Goal: Check status: Check status

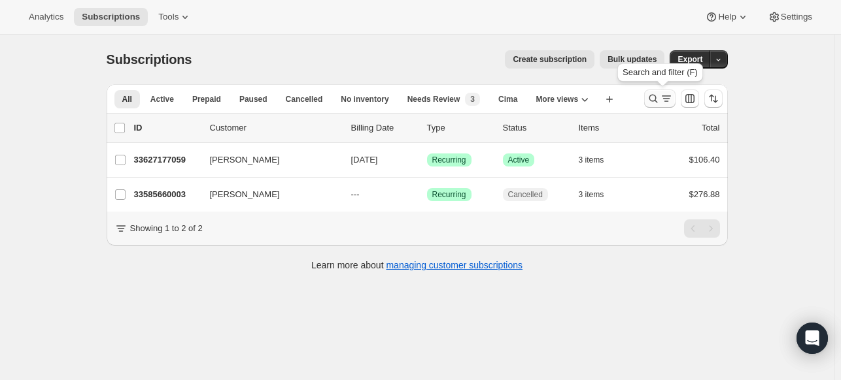
click at [660, 91] on button "Search and filter results" at bounding box center [659, 99] width 31 height 18
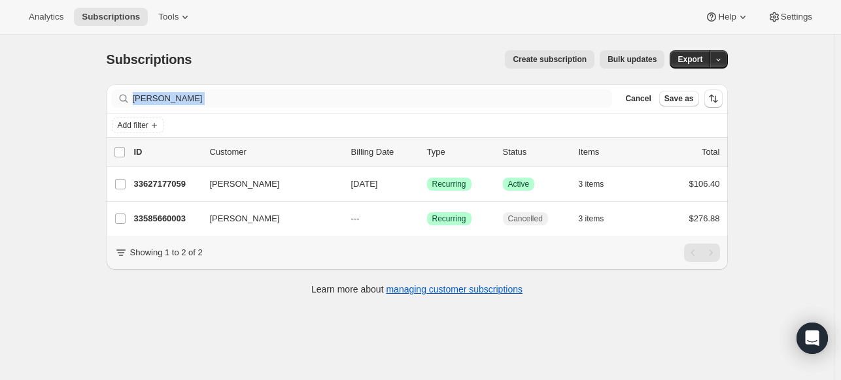
drag, startPoint x: 619, startPoint y: 90, endPoint x: 599, endPoint y: 102, distance: 22.9
click at [599, 102] on div "Filter subscribers currie Clear Cancel Save as" at bounding box center [417, 99] width 610 height 18
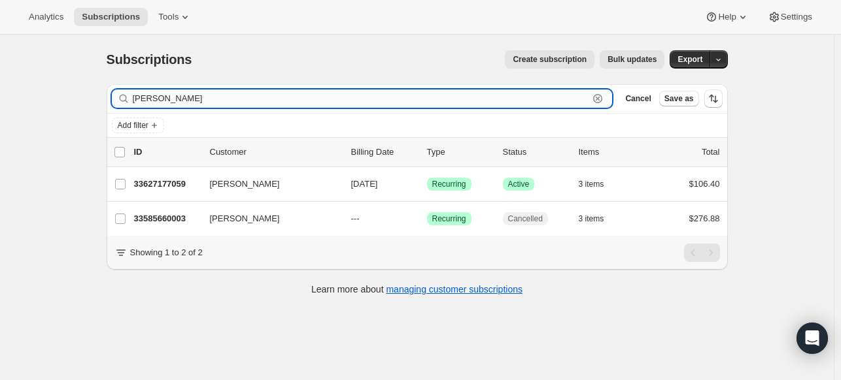
click at [589, 95] on input "currie" at bounding box center [361, 99] width 456 height 18
click at [597, 99] on icon "button" at bounding box center [597, 98] width 13 height 13
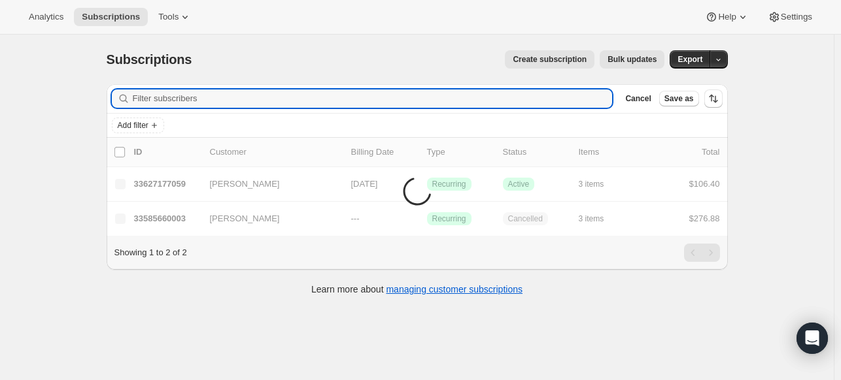
paste input "jlippiner@gmail.com"
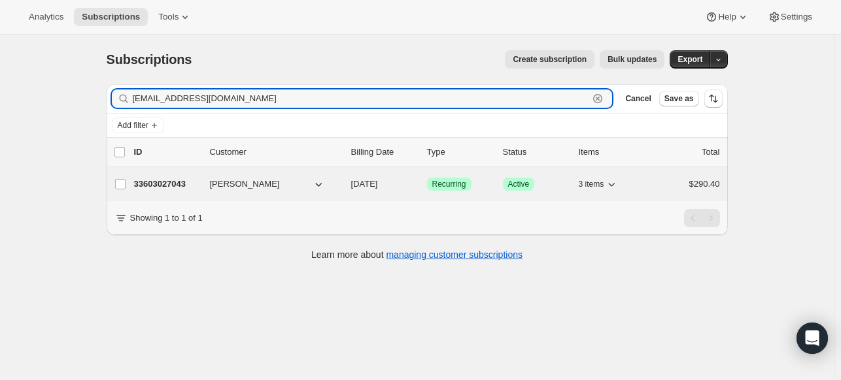
type input "jlippiner@gmail.com"
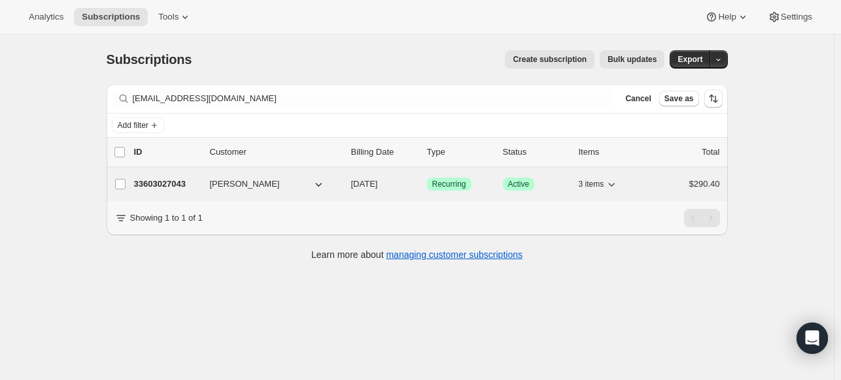
click at [163, 182] on p "33603027043" at bounding box center [166, 184] width 65 height 13
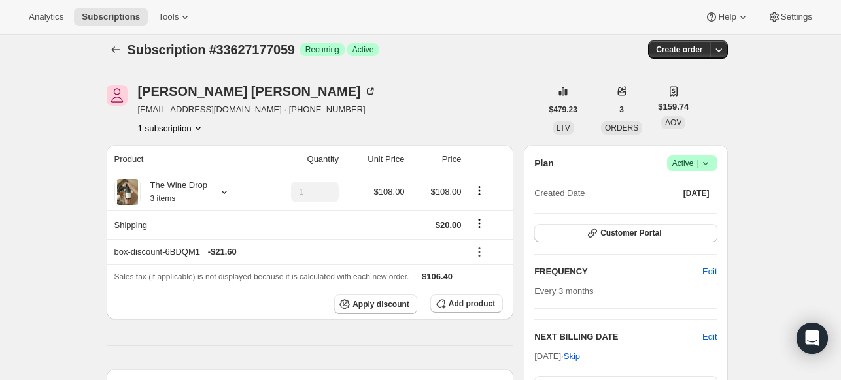
scroll to position [10, 0]
